Goal: Task Accomplishment & Management: Complete application form

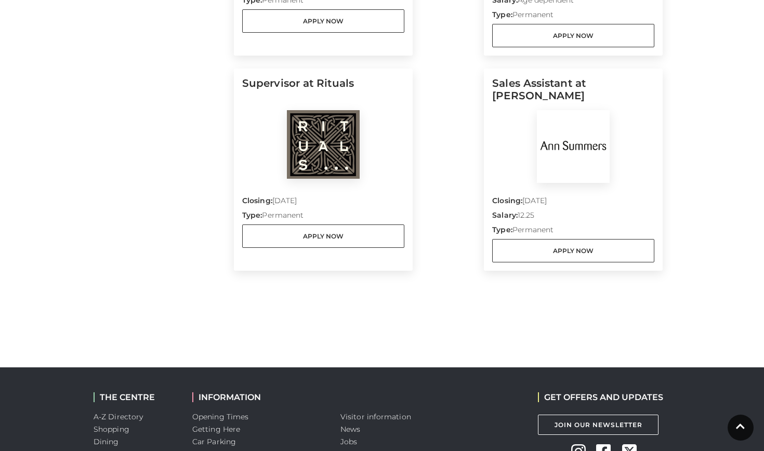
scroll to position [942, 0]
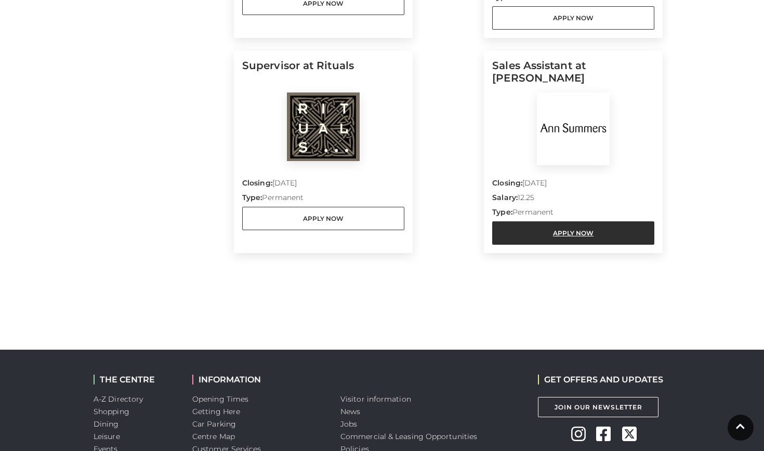
click at [588, 235] on link "Apply Now" at bounding box center [573, 232] width 162 height 23
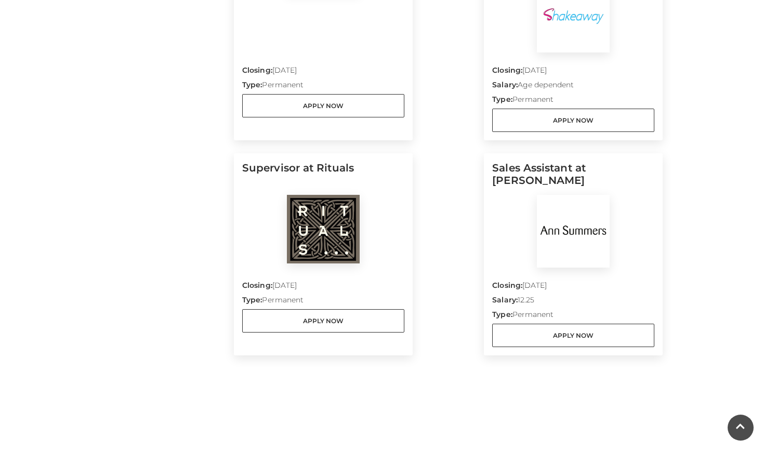
scroll to position [824, 0]
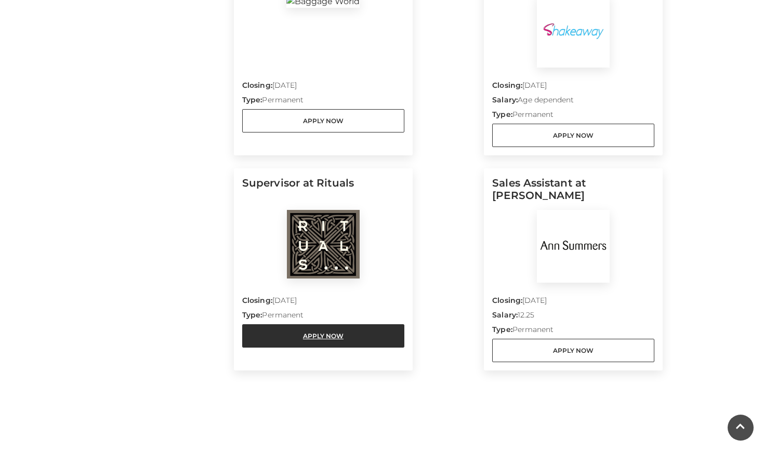
click at [353, 337] on link "Apply Now" at bounding box center [323, 335] width 162 height 23
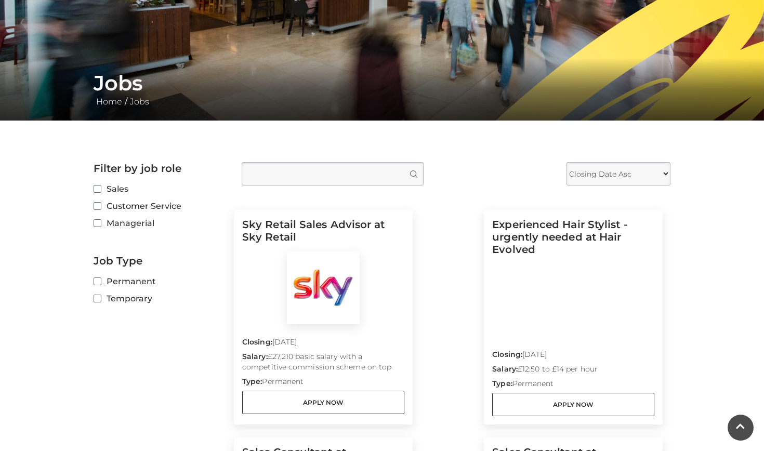
scroll to position [139, 0]
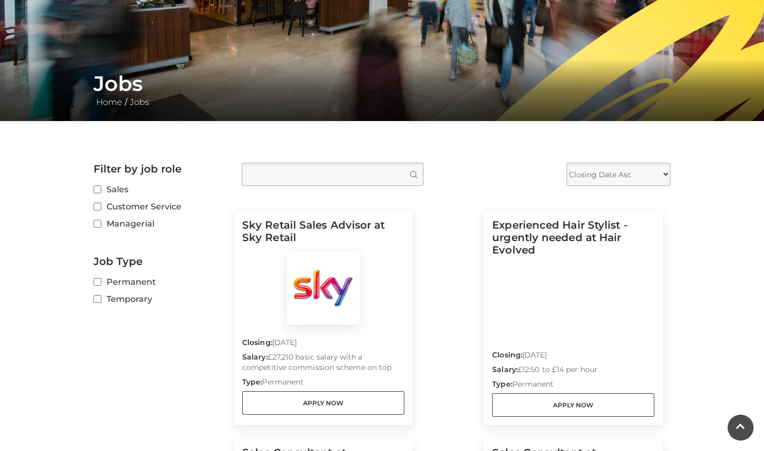
click at [154, 211] on label "Customer Service" at bounding box center [160, 206] width 133 height 13
click at [100, 211] on input "Customer Service" at bounding box center [97, 207] width 7 height 7
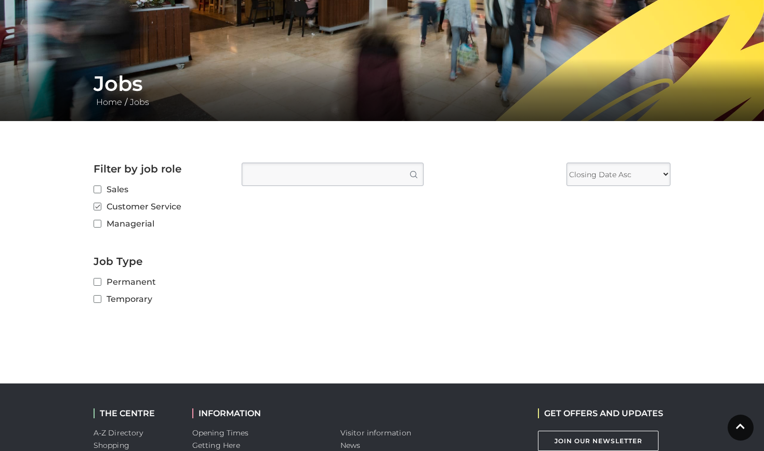
click at [163, 207] on label "Customer Service" at bounding box center [160, 206] width 133 height 13
click at [100, 207] on input "Customer Service" at bounding box center [97, 207] width 7 height 7
checkbox input "false"
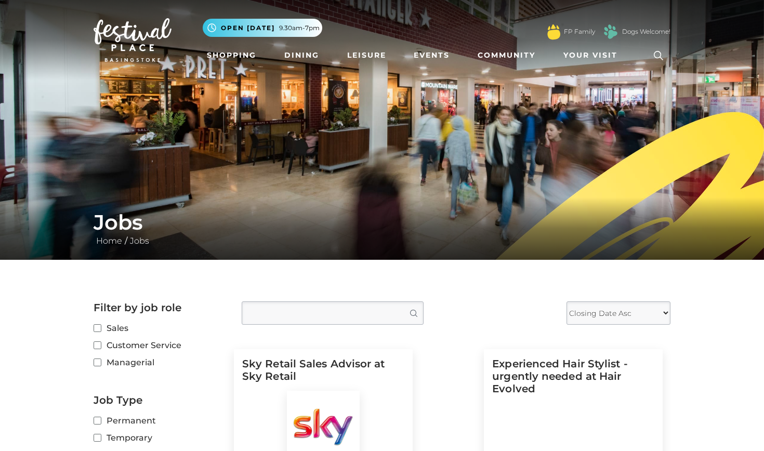
scroll to position [0, 0]
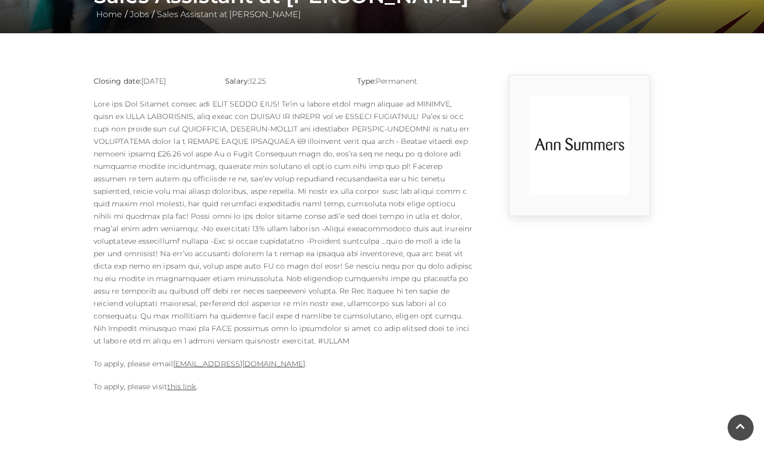
scroll to position [242, 0]
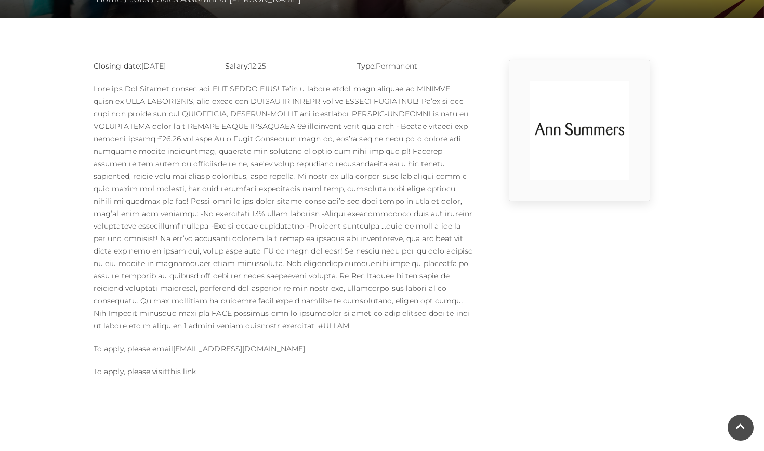
click at [186, 367] on link "this link" at bounding box center [181, 371] width 29 height 9
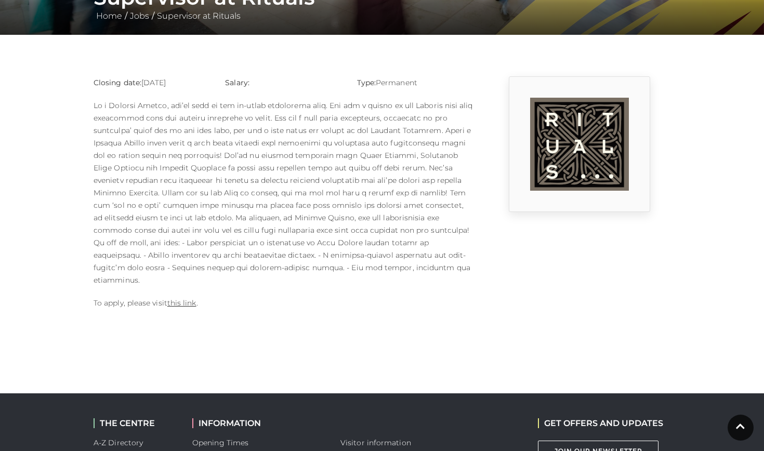
scroll to position [225, 0]
